Goal: Information Seeking & Learning: Learn about a topic

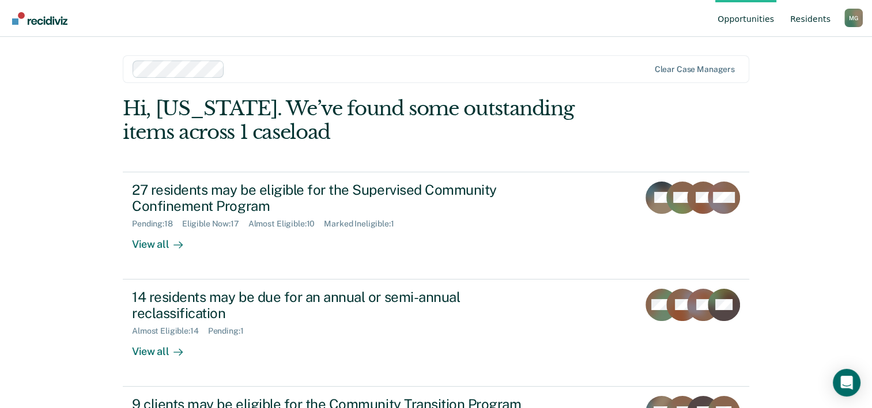
click at [809, 17] on link "Resident s" at bounding box center [810, 18] width 45 height 37
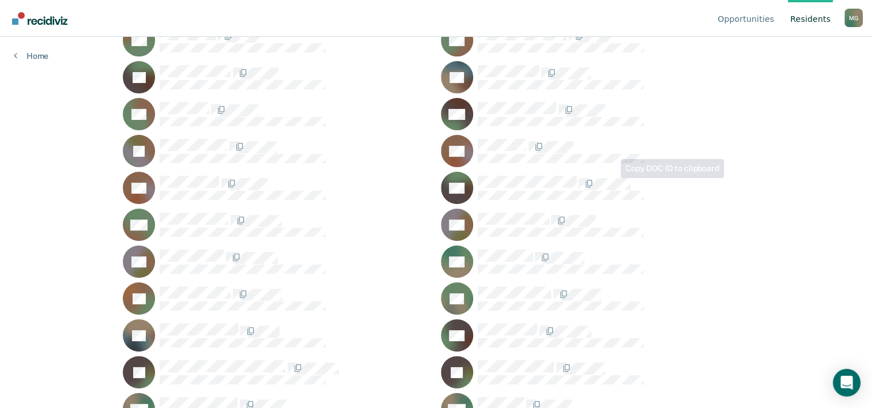
scroll to position [346, 0]
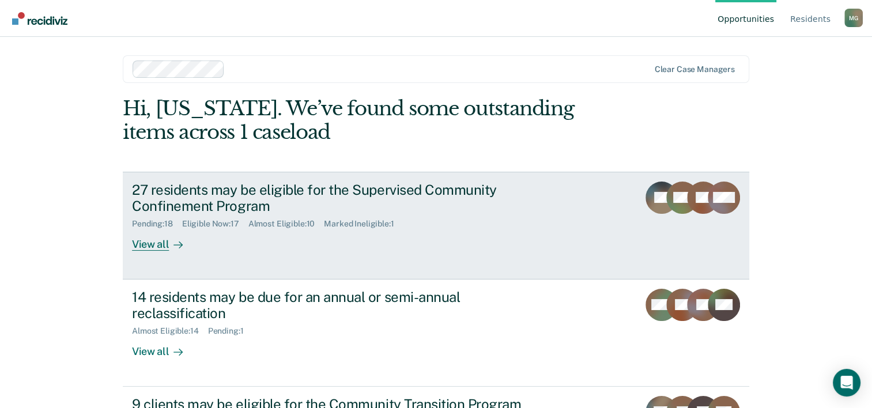
click at [184, 213] on div "27 residents may be eligible for the Supervised Community Confinement Program" at bounding box center [334, 197] width 404 height 33
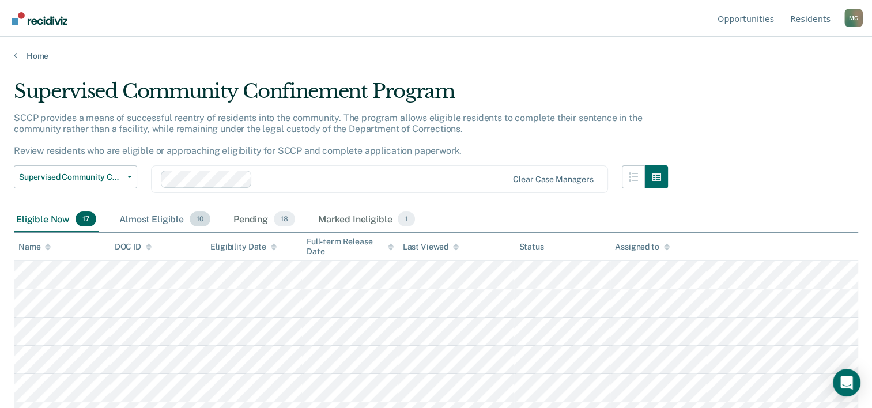
click at [159, 219] on div "Almost Eligible 10" at bounding box center [165, 219] width 96 height 25
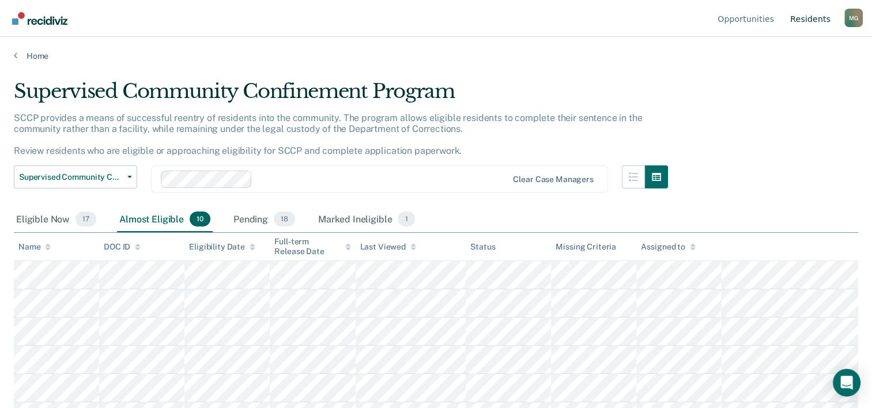
click at [812, 18] on link "Resident s" at bounding box center [810, 18] width 45 height 37
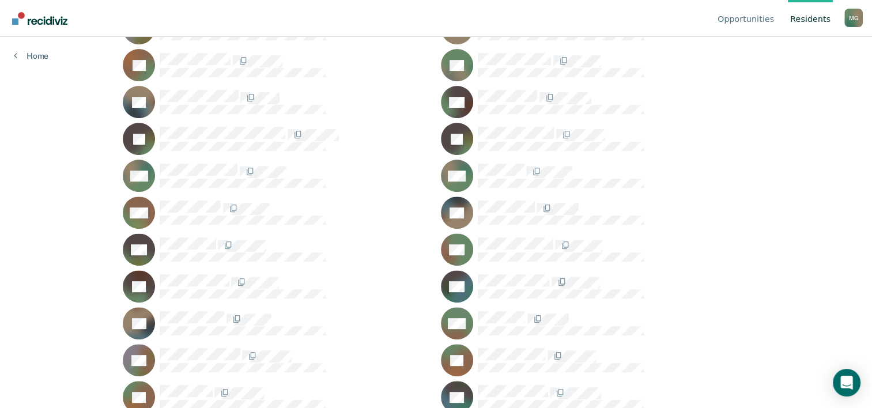
scroll to position [403, 0]
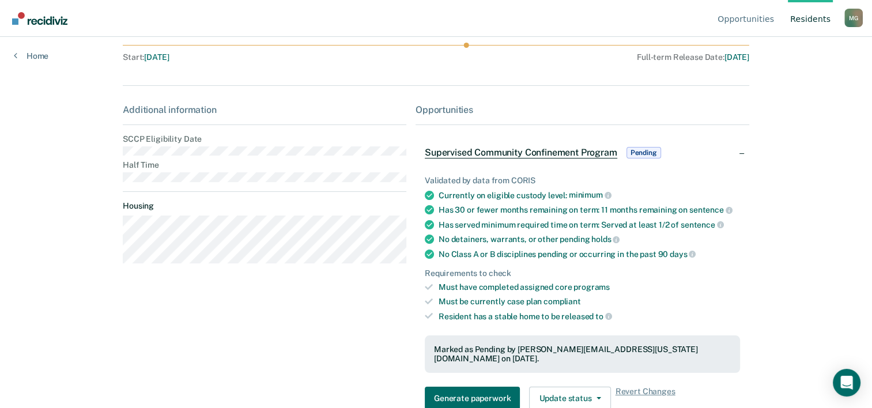
scroll to position [165, 0]
